Goal: Transaction & Acquisition: Book appointment/travel/reservation

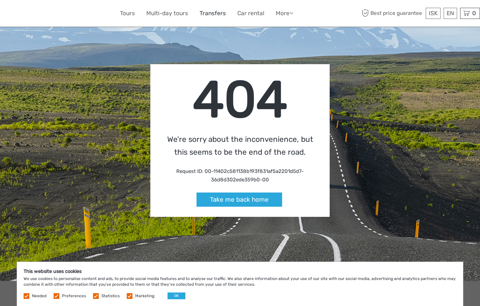
click at [215, 10] on link "Transfers" at bounding box center [213, 13] width 26 height 10
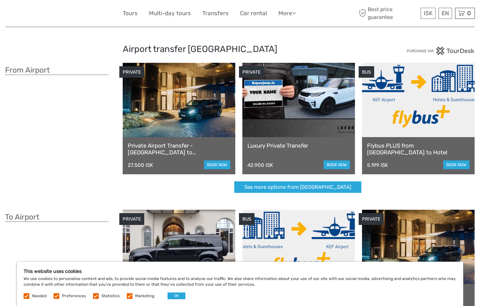
scroll to position [12, 0]
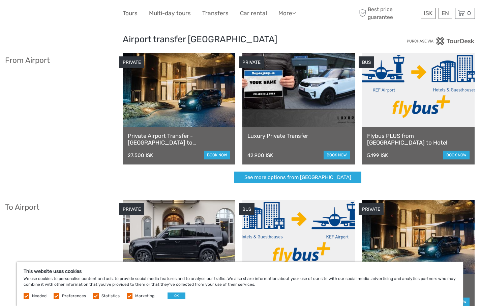
click at [426, 132] on div "Flybus PLUS from Keflavik Airport to Hotel 5.199 ISK book now" at bounding box center [418, 145] width 113 height 37
click at [458, 156] on link "book now" at bounding box center [457, 154] width 26 height 9
click at [320, 175] on link "See more options from Keflavík airport" at bounding box center [297, 177] width 127 height 12
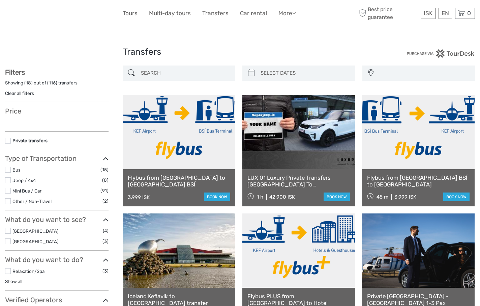
select select
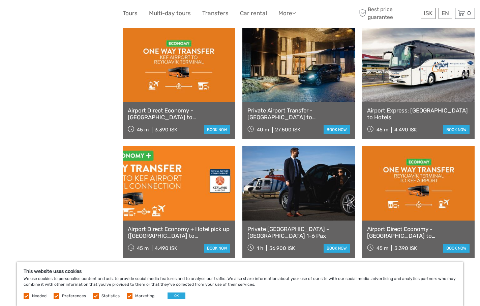
scroll to position [587, 0]
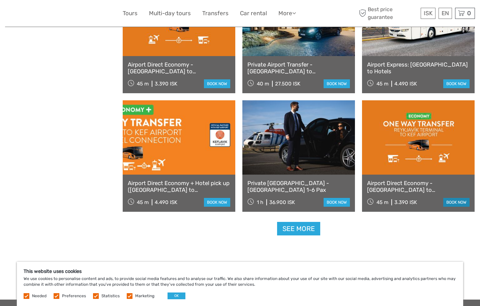
click at [460, 201] on link "book now" at bounding box center [457, 202] width 26 height 9
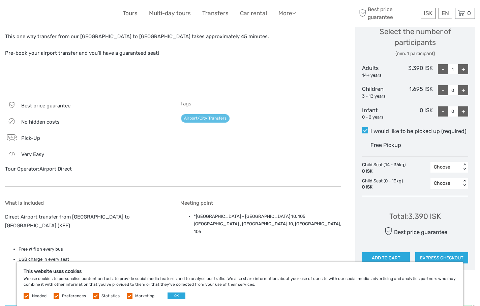
scroll to position [363, 0]
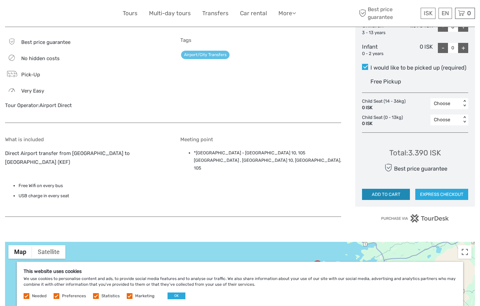
click at [394, 189] on button "ADD TO CART" at bounding box center [386, 194] width 48 height 11
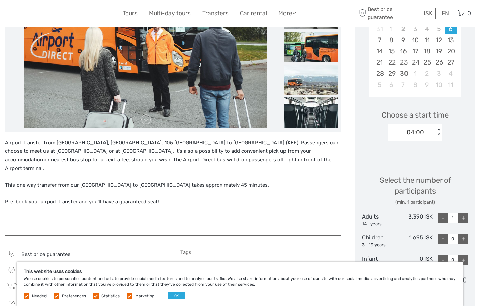
scroll to position [125, 0]
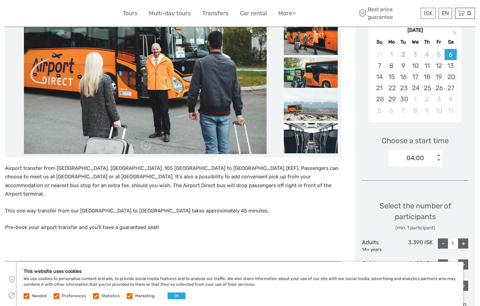
click at [431, 160] on div "04:00" at bounding box center [412, 158] width 47 height 10
click at [455, 158] on div "Choose a start time option 04:00 selected, 1 of 15. 15 results available. Use U…" at bounding box center [415, 147] width 106 height 43
click at [455, 31] on span "Next Month" at bounding box center [455, 34] width 0 height 10
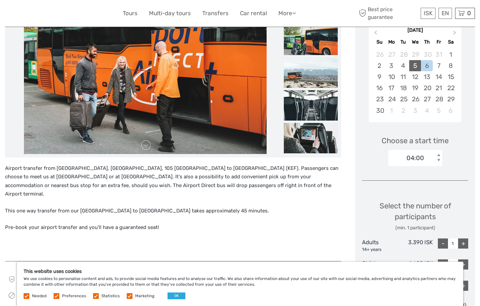
click at [415, 64] on div "5" at bounding box center [415, 65] width 12 height 11
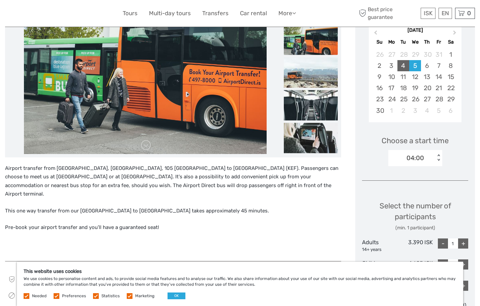
click at [404, 65] on div "4" at bounding box center [404, 65] width 12 height 11
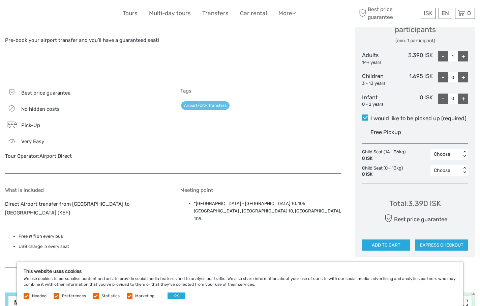
scroll to position [337, 0]
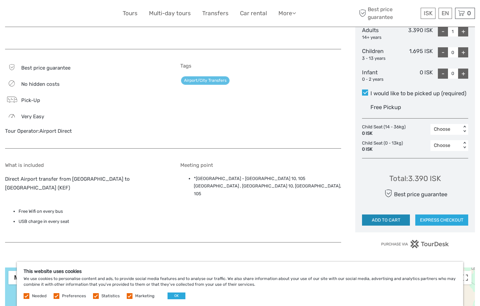
click at [381, 219] on button "ADD TO CART" at bounding box center [386, 219] width 48 height 11
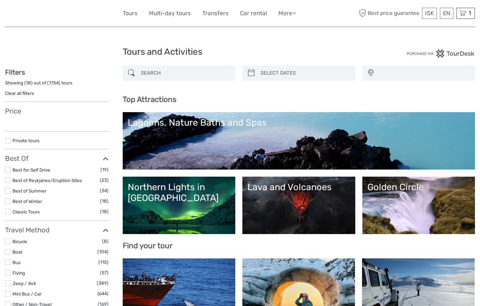
select select
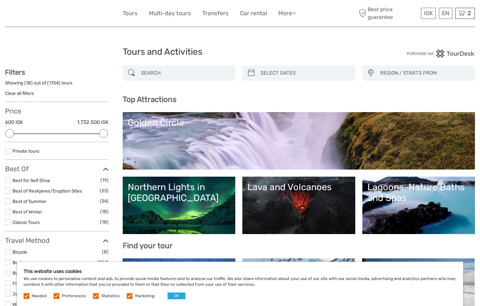
select select
click at [206, 13] on link "Transfers" at bounding box center [215, 13] width 26 height 10
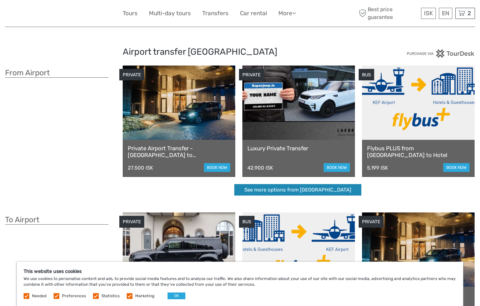
click at [322, 192] on link "See more options from [GEOGRAPHIC_DATA]" at bounding box center [297, 190] width 127 height 12
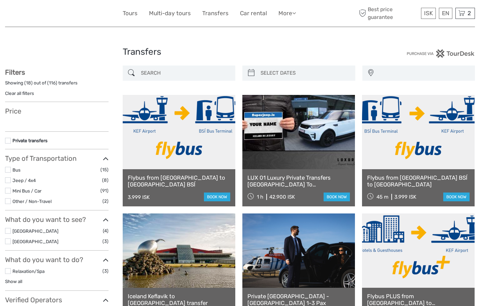
select select
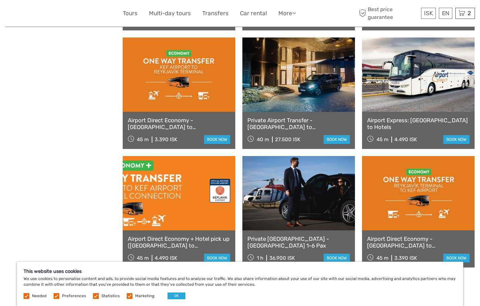
scroll to position [588, 0]
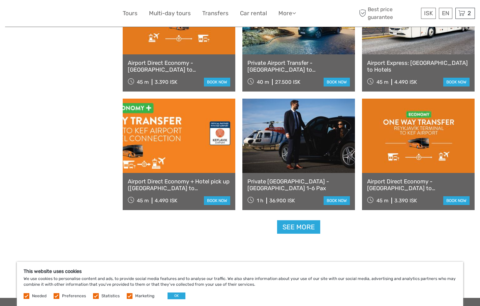
click at [439, 126] on link at bounding box center [418, 135] width 113 height 74
click at [147, 128] on link at bounding box center [179, 135] width 113 height 74
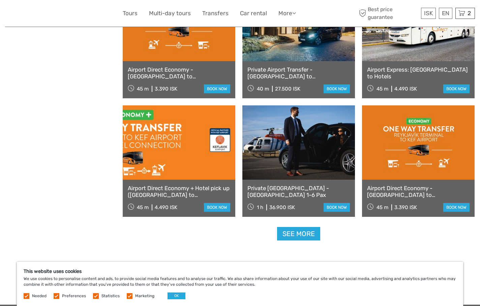
scroll to position [664, 0]
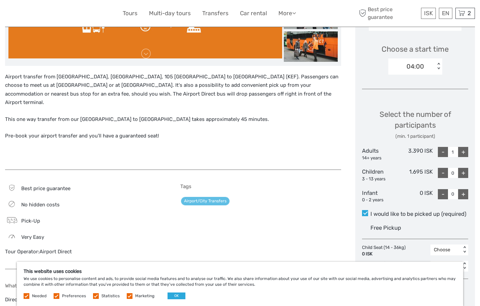
scroll to position [275, 0]
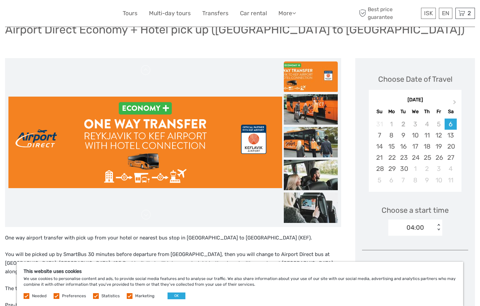
scroll to position [114, 0]
